Goal: Check status: Check status

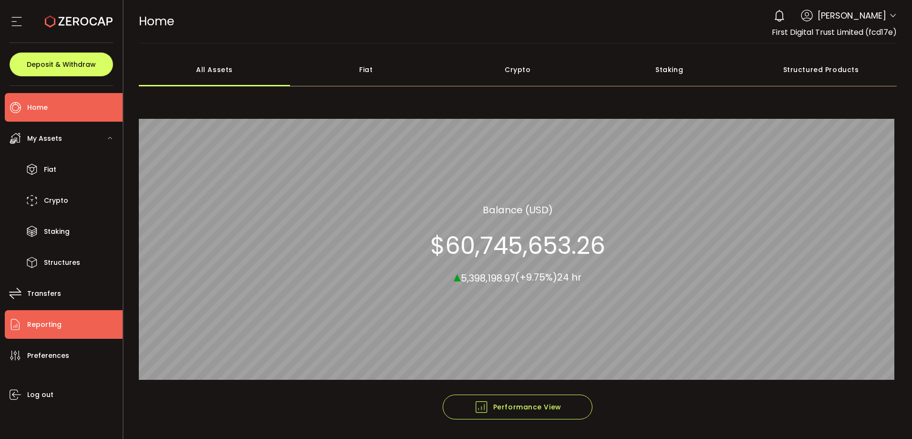
drag, startPoint x: 48, startPoint y: 325, endPoint x: 124, endPoint y: 313, distance: 77.8
click at [49, 325] on span "Reporting" at bounding box center [44, 325] width 34 height 14
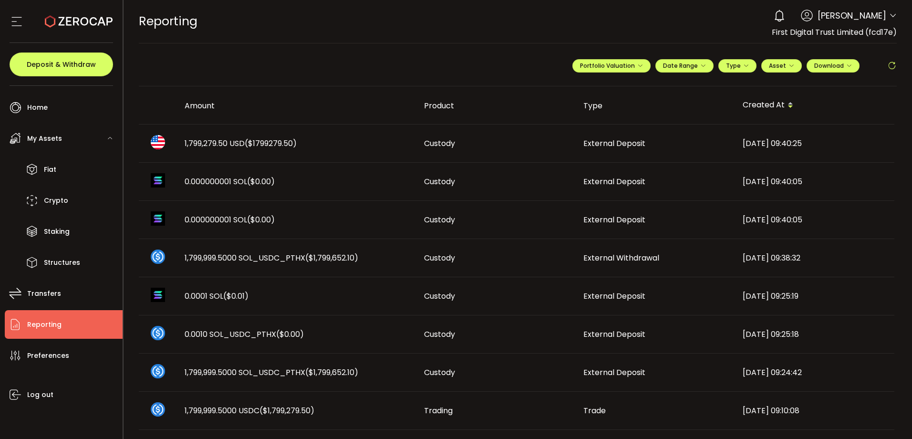
click at [750, 139] on div "[DATE] 09:40:25" at bounding box center [814, 143] width 159 height 11
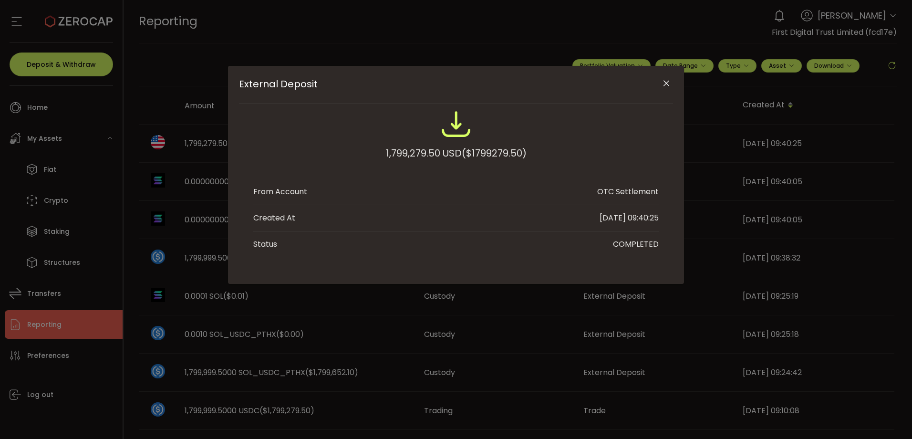
click at [500, 153] on span "($1799279.50)" at bounding box center [494, 152] width 65 height 17
copy span "1799279.50"
drag, startPoint x: 669, startPoint y: 84, endPoint x: 701, endPoint y: 83, distance: 31.5
click at [669, 84] on icon "Close" at bounding box center [666, 84] width 10 height 10
